Goal: Task Accomplishment & Management: Use online tool/utility

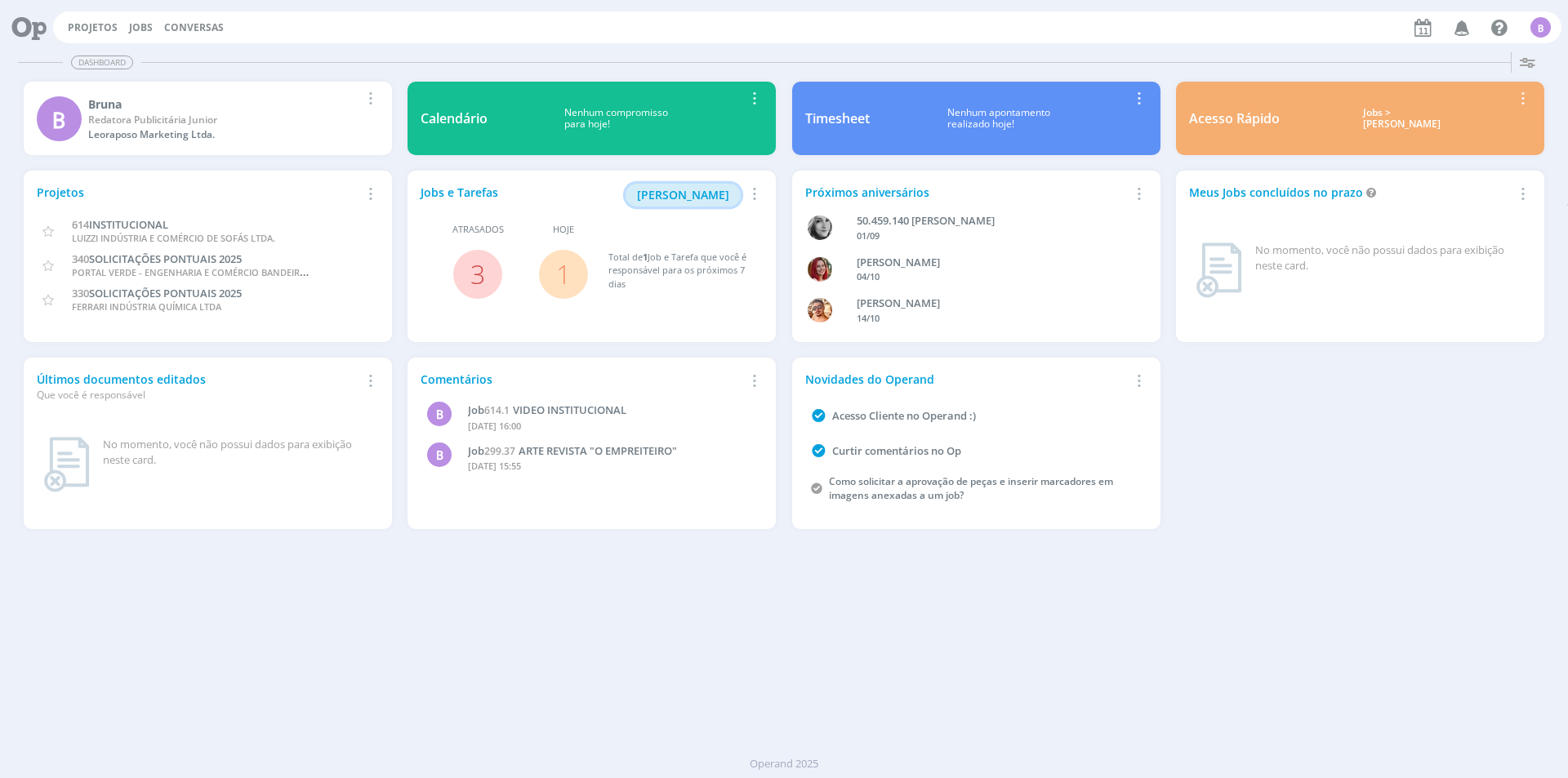
click at [685, 198] on span "[PERSON_NAME]" at bounding box center [683, 194] width 93 height 15
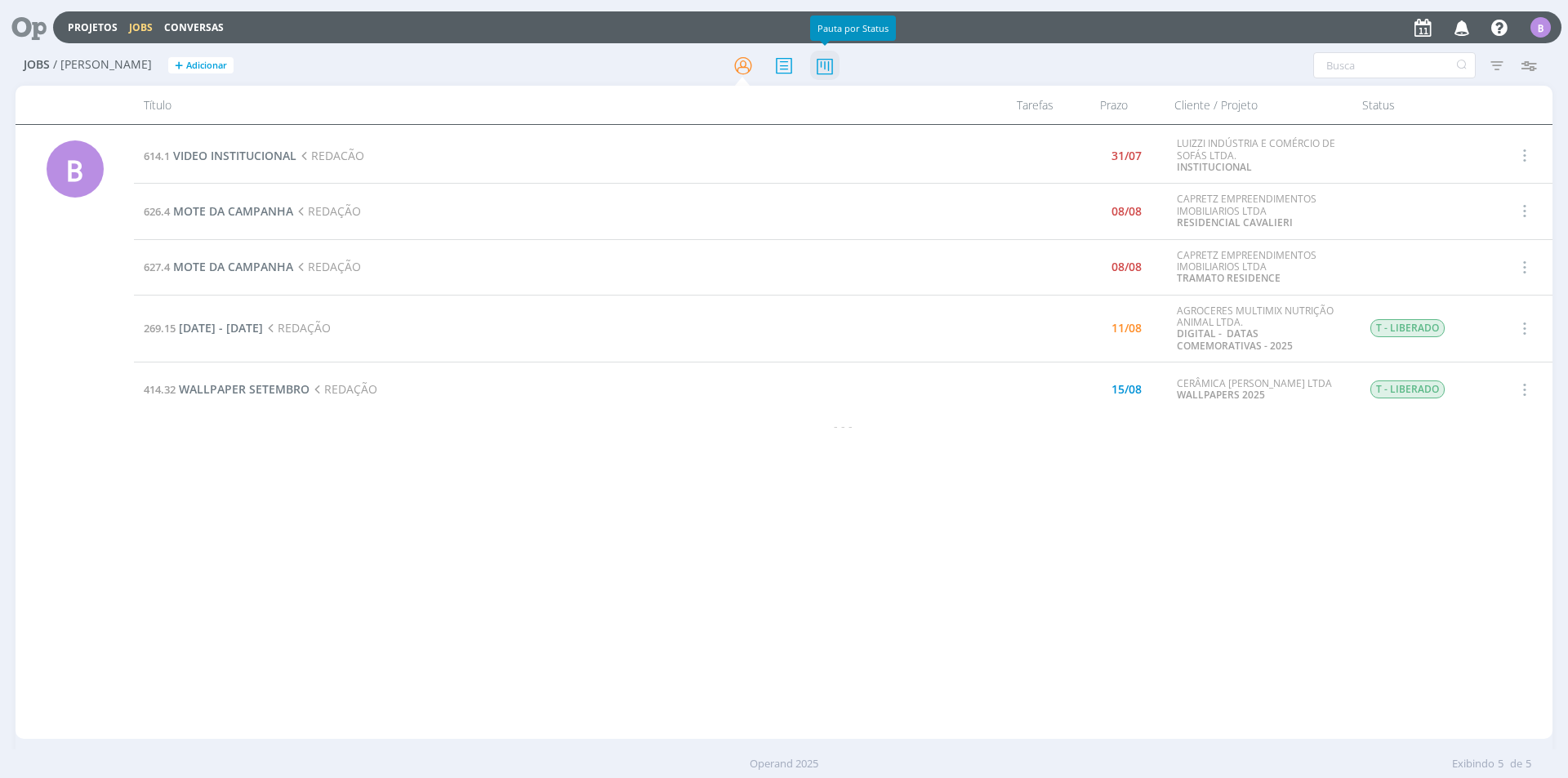
click at [825, 67] on icon at bounding box center [824, 65] width 30 height 31
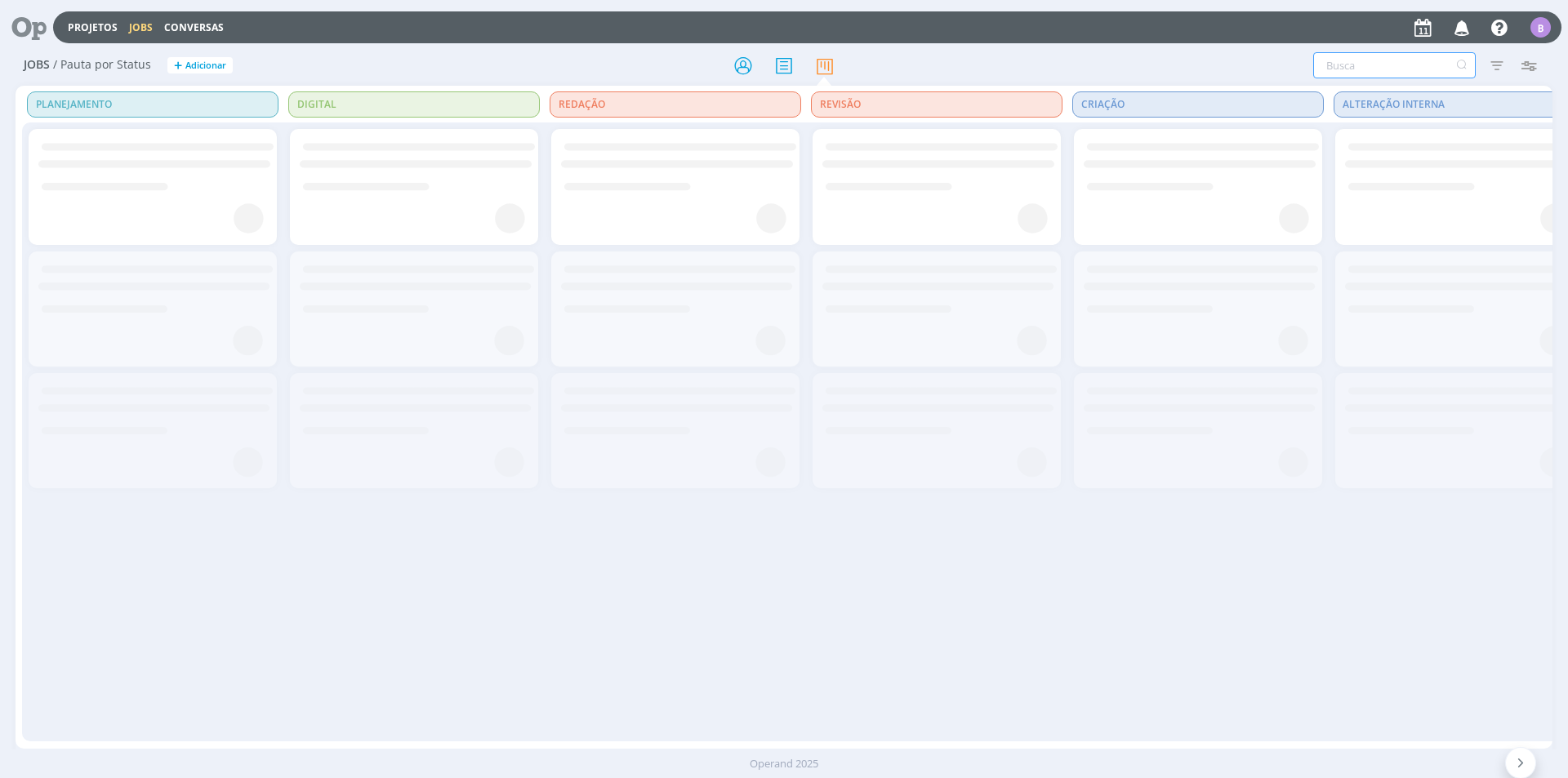
click at [1358, 72] on input "text" at bounding box center [1395, 65] width 162 height 26
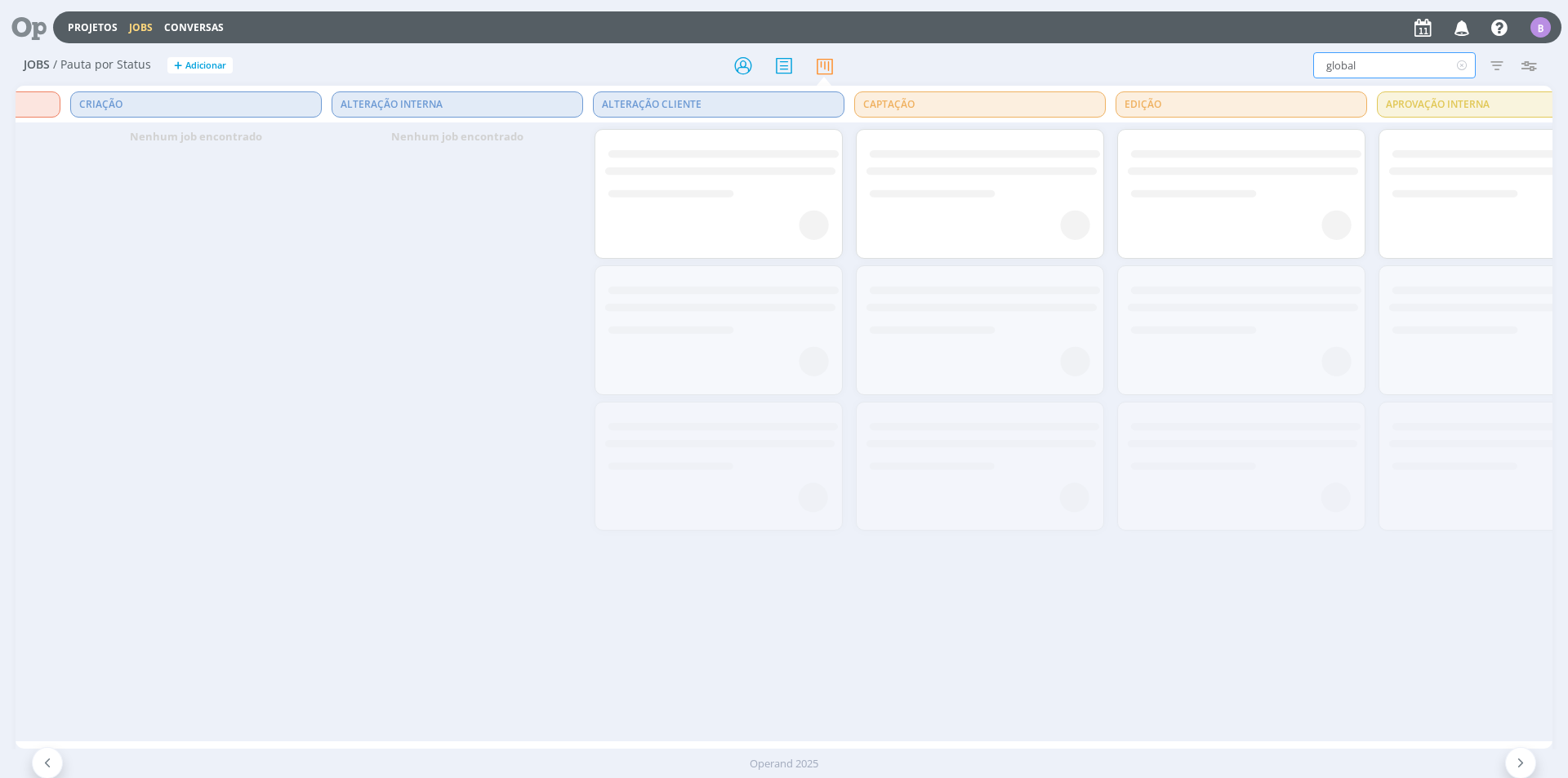
scroll to position [0, 1130]
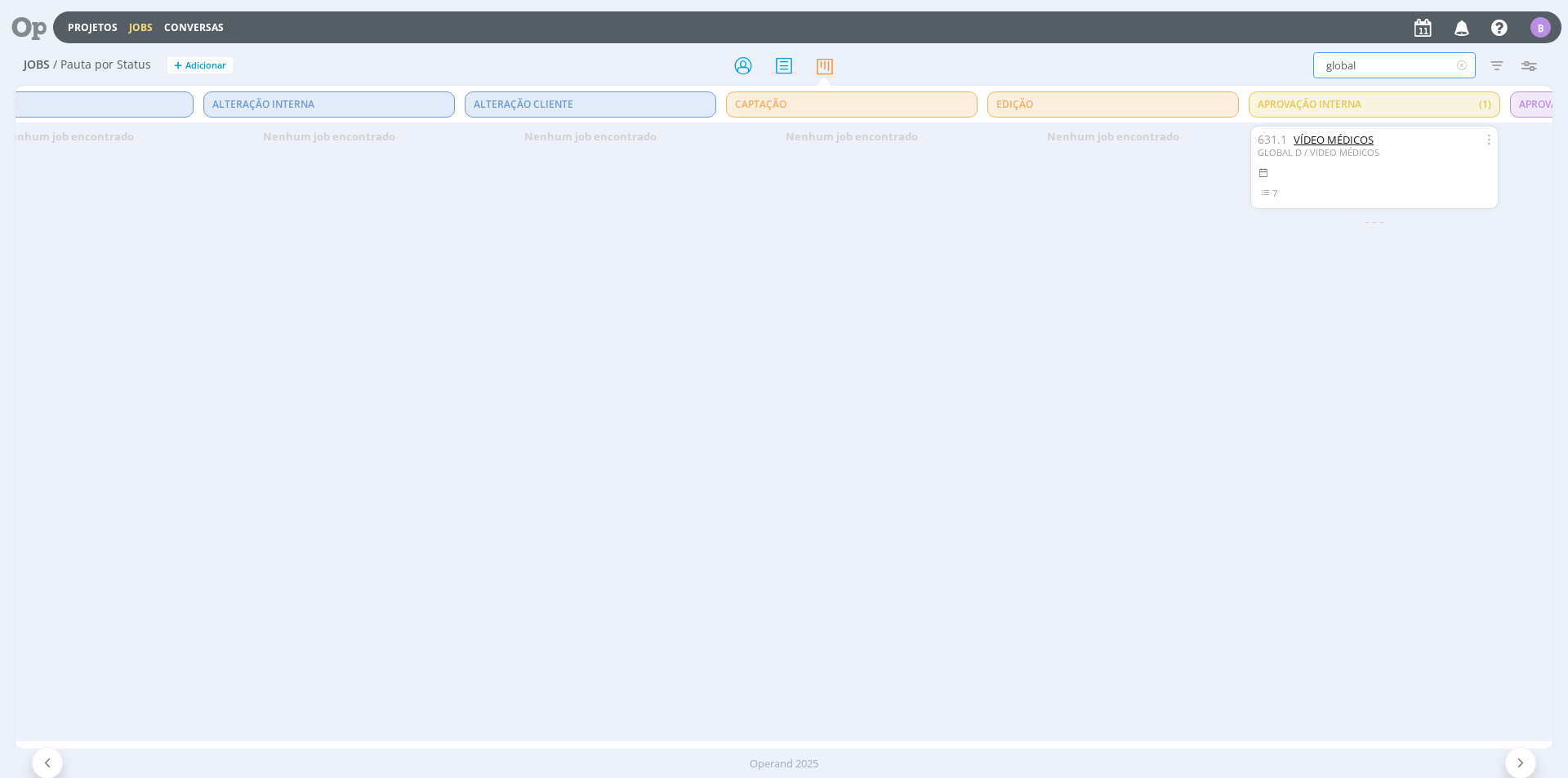
type input "global"
click at [1344, 142] on link "VÍDEO MÉDICOS" at bounding box center [1334, 139] width 80 height 14
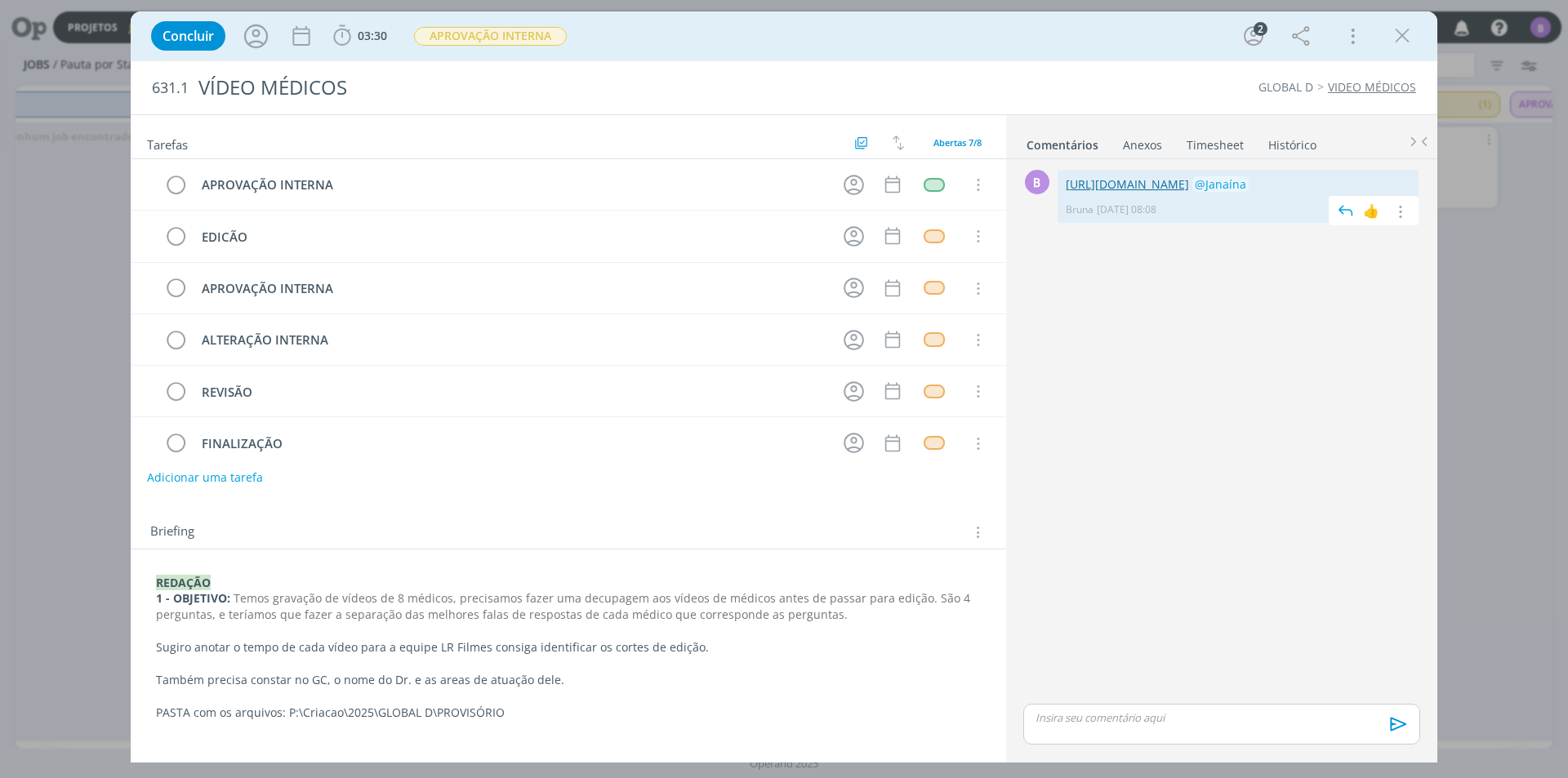
click at [1103, 192] on link "[URL][DOMAIN_NAME]" at bounding box center [1127, 184] width 123 height 15
click at [1403, 220] on icon "dialog" at bounding box center [1399, 211] width 18 height 15
click at [1317, 249] on link "Editar" at bounding box center [1344, 235] width 129 height 26
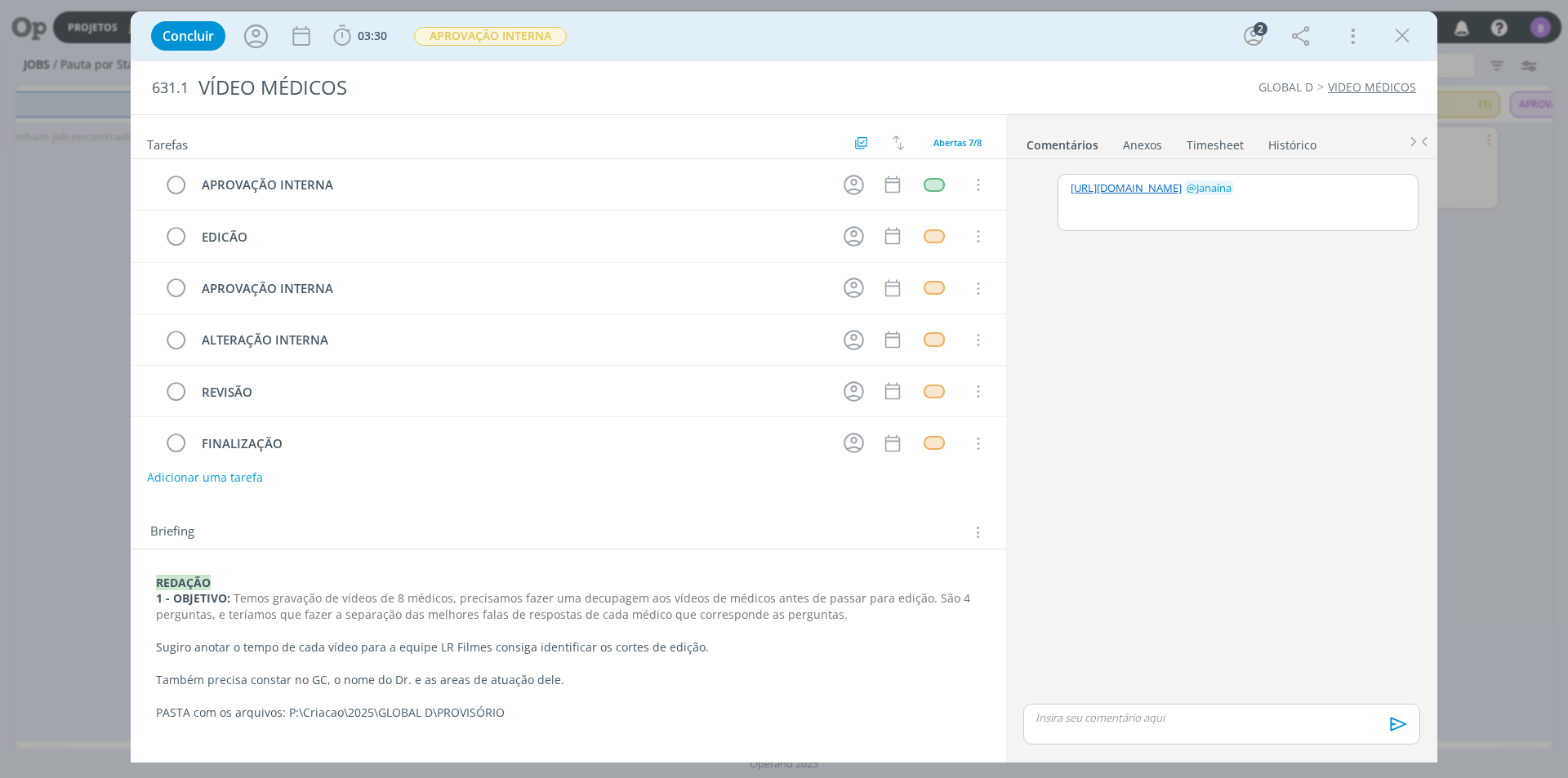
click at [1069, 187] on div "[URL][DOMAIN_NAME] ﻿ @ Janaína ﻿" at bounding box center [1238, 188] width 359 height 26
click at [1378, 256] on button "Salvar" at bounding box center [1393, 257] width 37 height 20
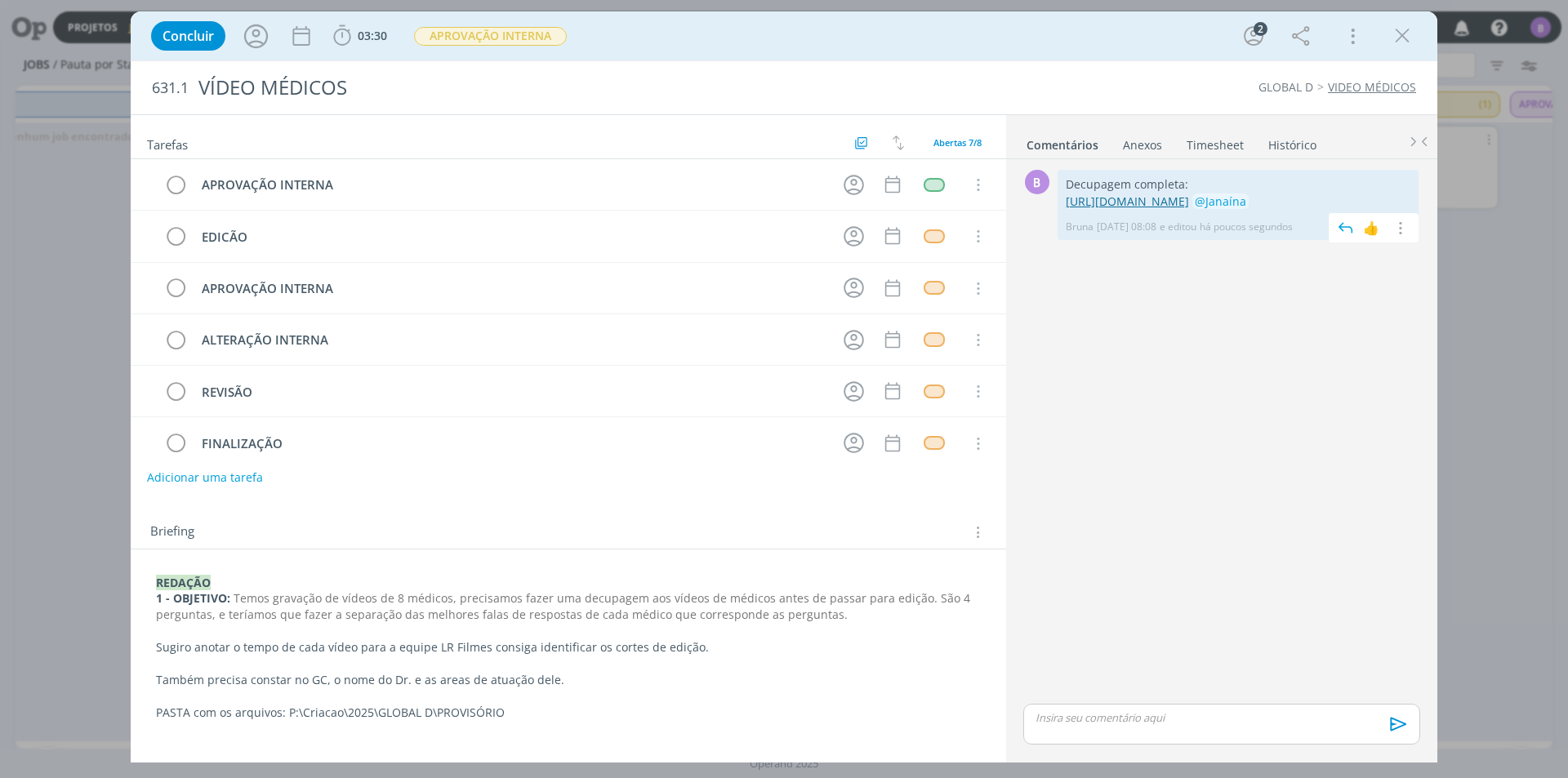
click at [1160, 207] on link "[URL][DOMAIN_NAME]" at bounding box center [1127, 201] width 123 height 15
click at [1147, 718] on p "dialog" at bounding box center [1222, 717] width 371 height 14
drag, startPoint x: 1169, startPoint y: 698, endPoint x: 1023, endPoint y: 684, distance: 146.7
click at [1023, 684] on div "Melhores falas: [URL][DOMAIN_NAME]" at bounding box center [1221, 692] width 397 height 42
click at [1108, 730] on icon "dialog" at bounding box center [1107, 728] width 5 height 5
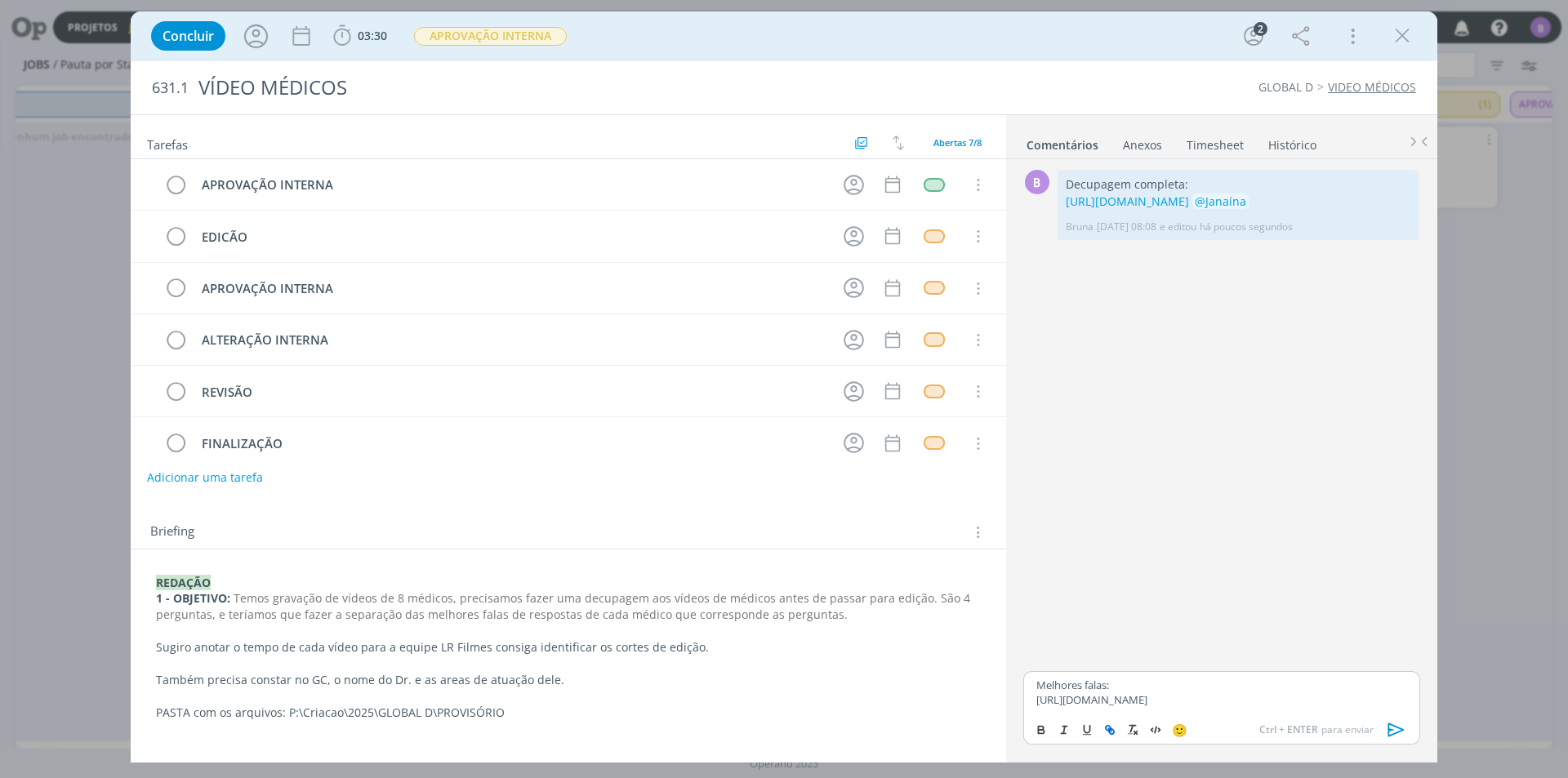
type input "[URL][DOMAIN_NAME]"
drag, startPoint x: 1260, startPoint y: 651, endPoint x: 1276, endPoint y: 649, distance: 16.1
click at [1263, 662] on link "dialog" at bounding box center [1275, 668] width 42 height 14
click at [1147, 698] on link "[URL][DOMAIN_NAME]" at bounding box center [1092, 699] width 111 height 14
click at [1169, 658] on link "[URL][DOMAIN_NAME]" at bounding box center [1140, 668] width 111 height 21
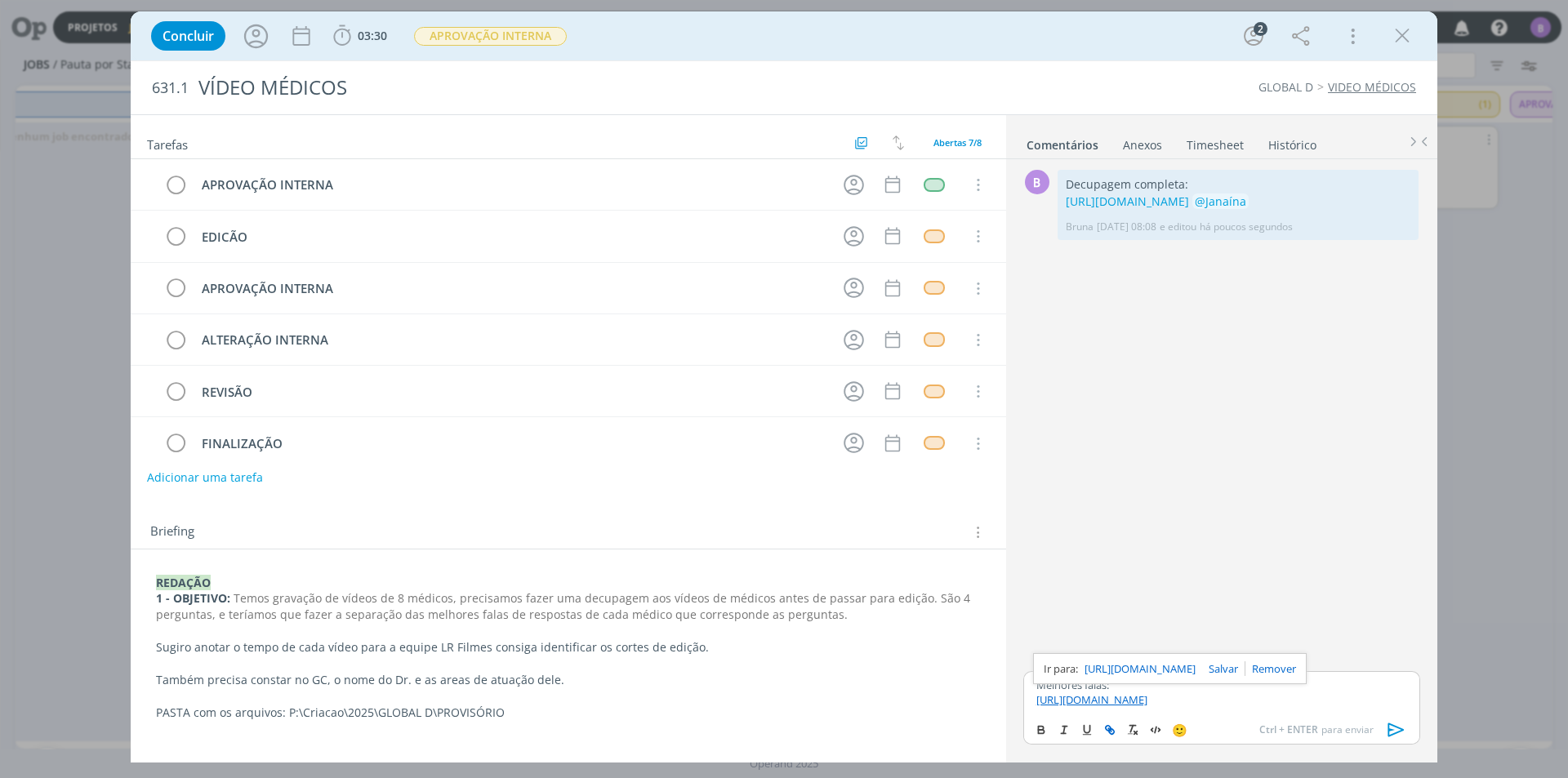
click at [1398, 734] on icon "dialog" at bounding box center [1396, 730] width 25 height 25
